Goal: Check status

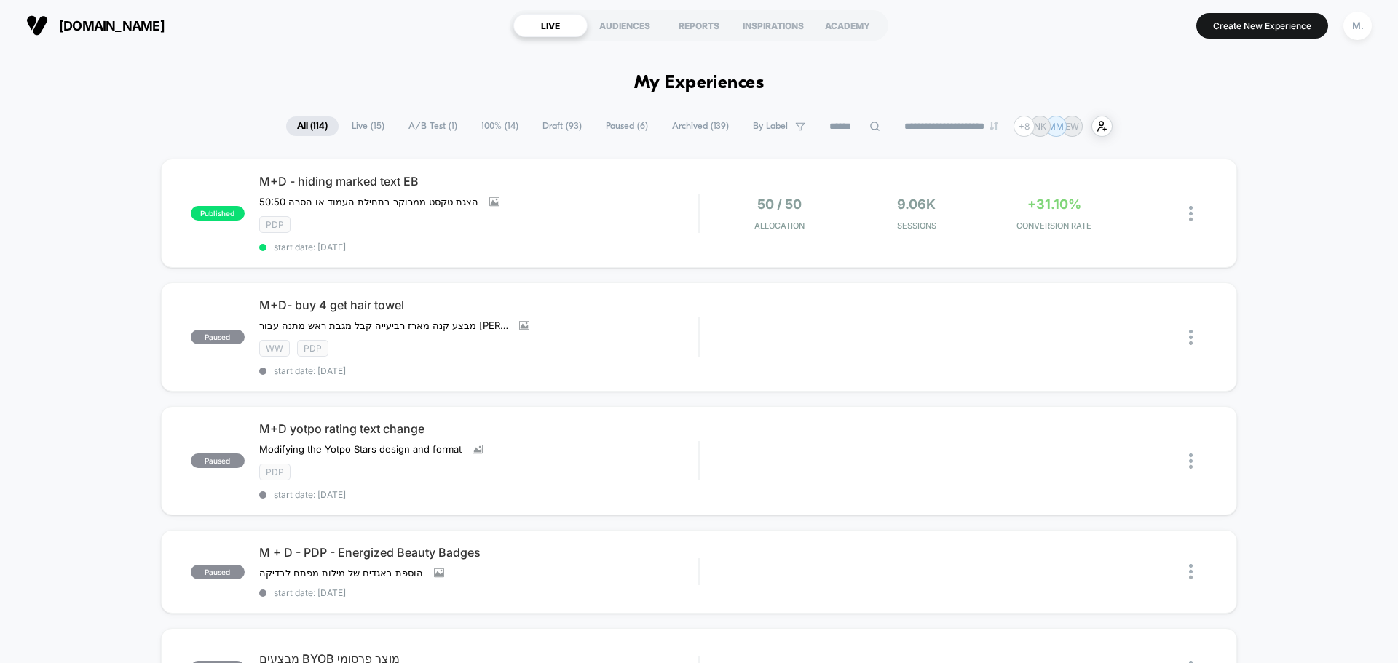
click at [437, 120] on span "A/B Test ( 1 )" at bounding box center [432, 126] width 71 height 20
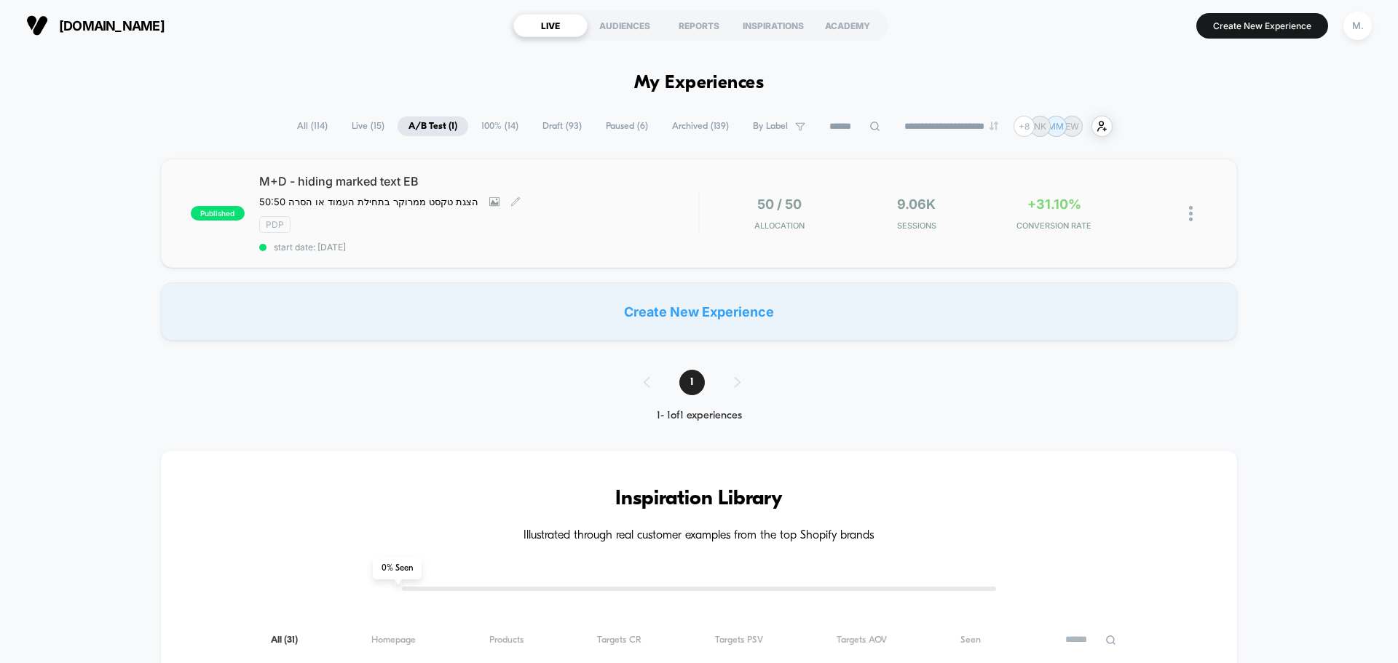
click at [568, 238] on div "M+D - hiding marked text EB 50:50 הצגת טקסט ממרוקר בתחילת העמוד או הסרה Click t…" at bounding box center [478, 213] width 439 height 79
